Goal: Information Seeking & Learning: Learn about a topic

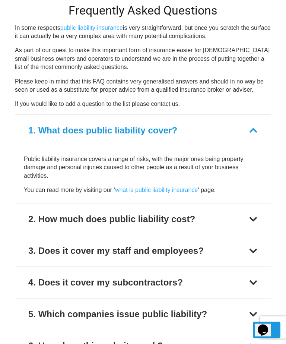
scroll to position [2699, 0]
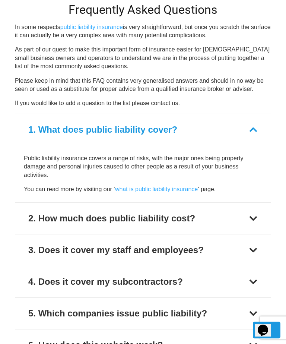
click at [249, 203] on button "2. How much does public liability cost?" at bounding box center [143, 218] width 257 height 31
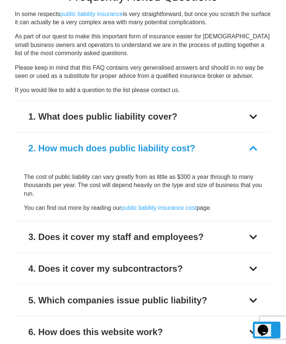
scroll to position [2714, 0]
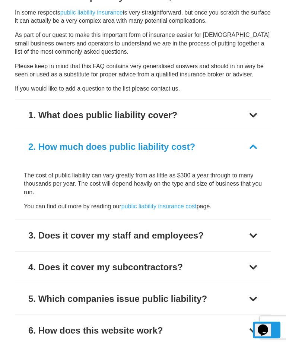
click at [217, 220] on button "3. Does it cover my staff and employees?" at bounding box center [143, 235] width 257 height 31
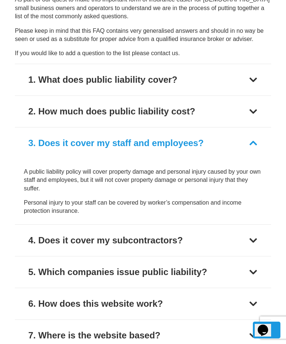
scroll to position [2752, 0]
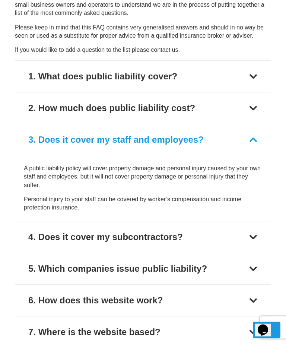
click at [214, 222] on button "4. Does it cover my subcontractors?" at bounding box center [143, 237] width 257 height 31
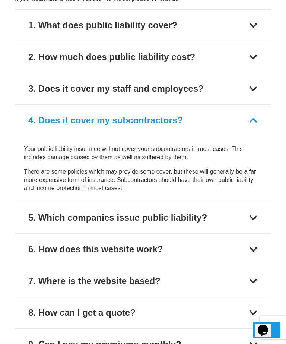
scroll to position [2803, 0]
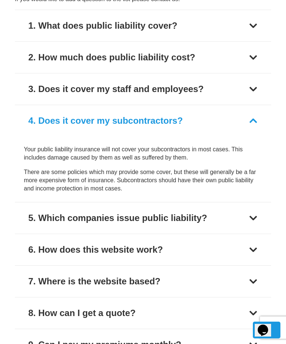
click at [219, 203] on button "5. Which companies issue public liability?" at bounding box center [143, 218] width 257 height 31
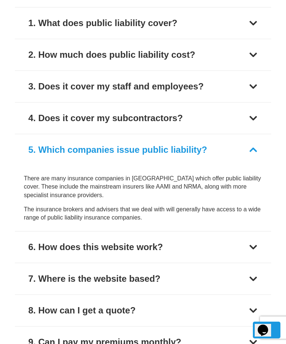
scroll to position [2807, 0]
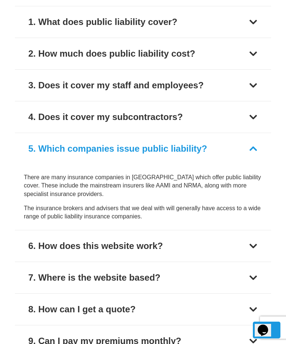
click at [205, 230] on button "6. How does this website work?" at bounding box center [143, 245] width 257 height 31
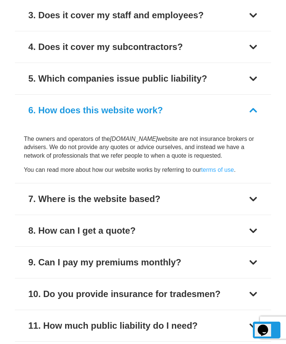
scroll to position [2878, 0]
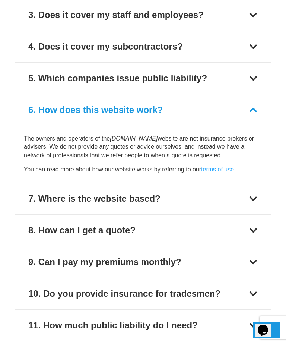
click at [201, 183] on button "7. Where is the website based?" at bounding box center [143, 198] width 257 height 31
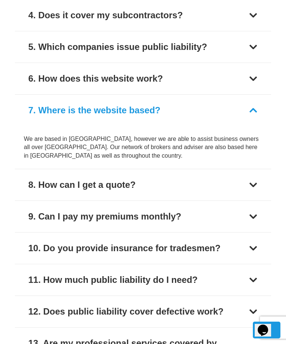
scroll to position [2909, 0]
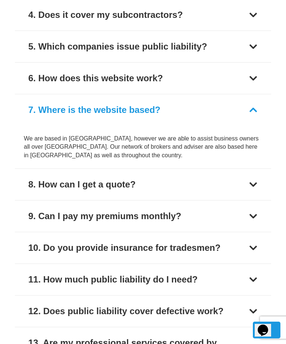
click at [202, 169] on button "8. How can I get a quote?" at bounding box center [143, 184] width 257 height 31
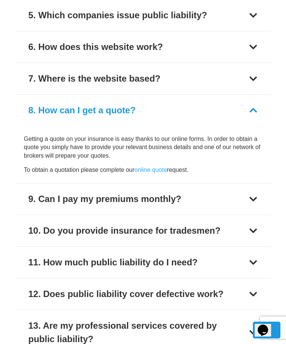
scroll to position [2941, 0]
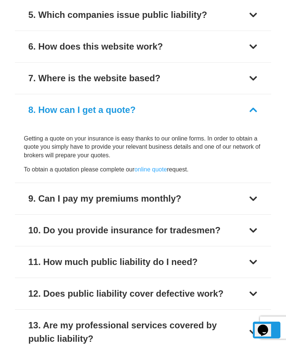
click at [215, 183] on button "9. Can I pay my premiums monthly?" at bounding box center [143, 198] width 257 height 31
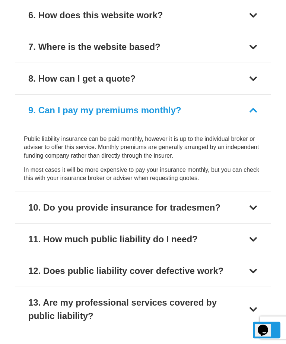
scroll to position [2973, 0]
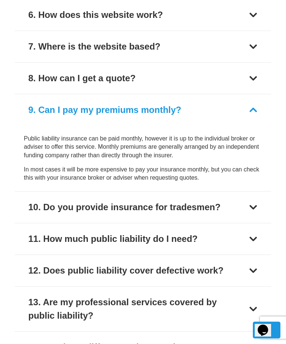
click at [235, 192] on button "10. Do you provide insurance for tradesmen?" at bounding box center [143, 207] width 257 height 31
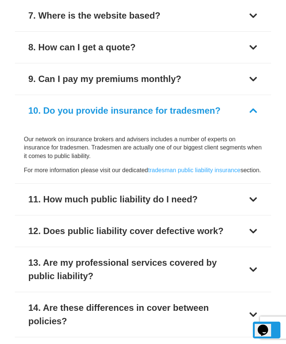
scroll to position [3004, 0]
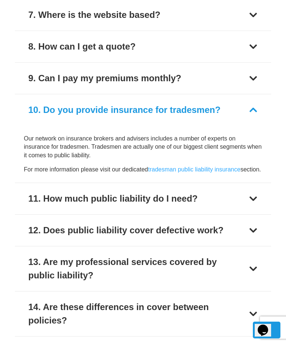
click at [223, 224] on div "12. Does public liability cover defective work?" at bounding box center [125, 230] width 195 height 13
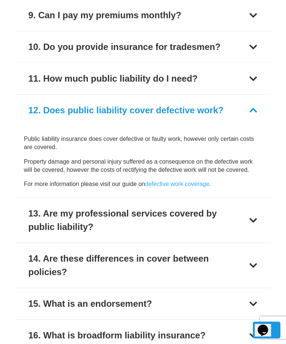
scroll to position [3068, 0]
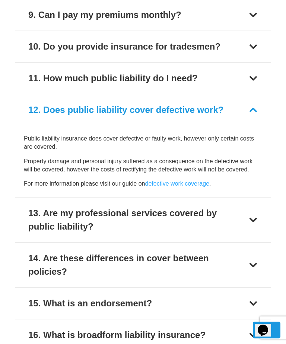
click at [216, 207] on div "13. Are my professional services covered by public liability?" at bounding box center [136, 220] width 216 height 27
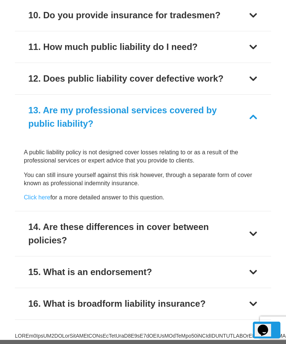
scroll to position [3100, 0]
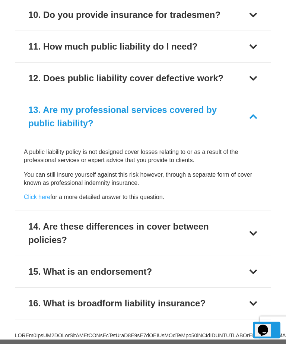
click at [210, 220] on div "14. Are these differences in cover between policies?" at bounding box center [136, 233] width 216 height 27
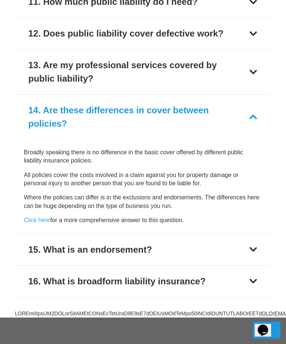
scroll to position [3145, 0]
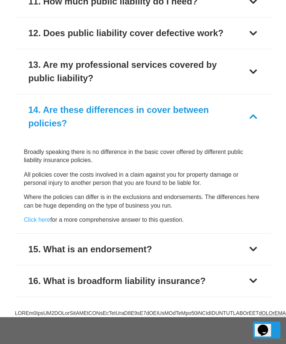
click at [203, 234] on button "15. What is an endorsement?" at bounding box center [143, 249] width 257 height 31
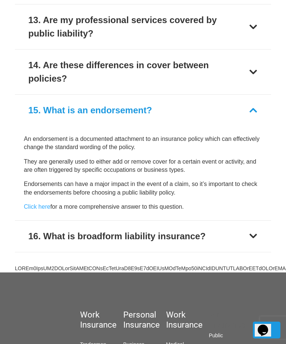
scroll to position [3190, 0]
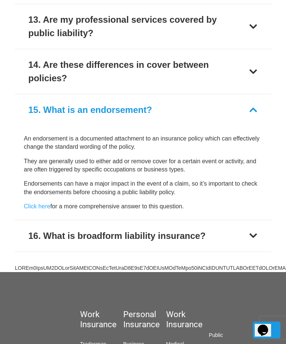
click at [224, 220] on button "16. What is broadform liability insurance?" at bounding box center [143, 235] width 257 height 31
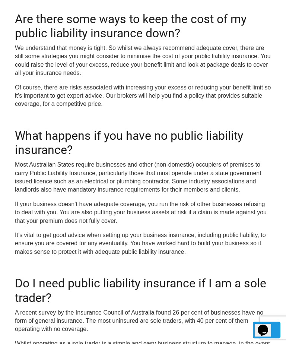
scroll to position [1764, 0]
